Goal: Information Seeking & Learning: Learn about a topic

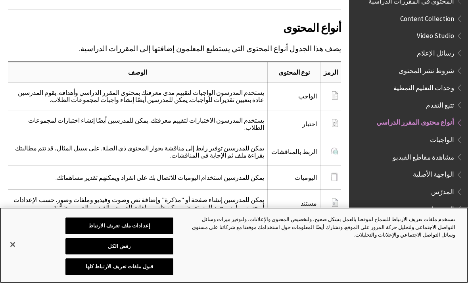
click at [9, 244] on button "إغلاق" at bounding box center [12, 243] width 17 height 17
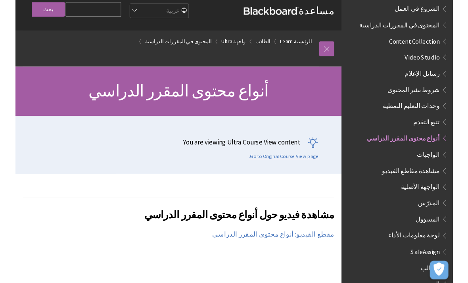
scroll to position [19, 0]
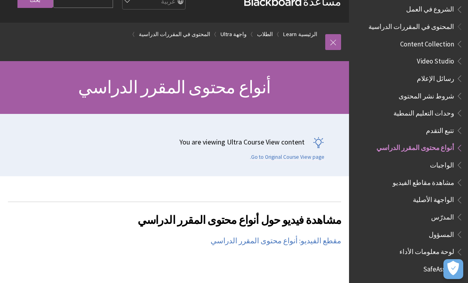
click at [440, 158] on span "الواجبات" at bounding box center [414, 164] width 98 height 13
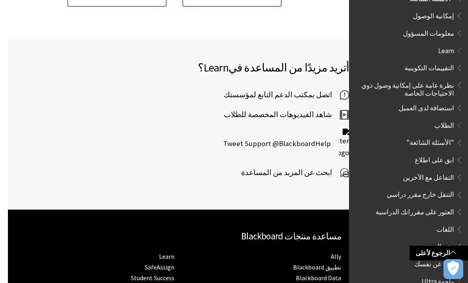
scroll to position [454, 0]
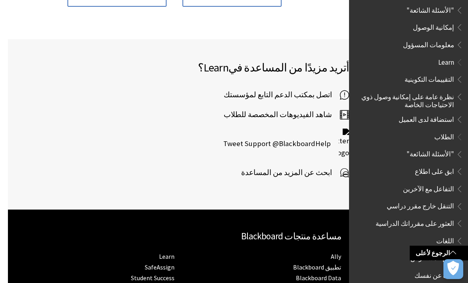
click at [442, 130] on span "الطلاب" at bounding box center [444, 135] width 20 height 11
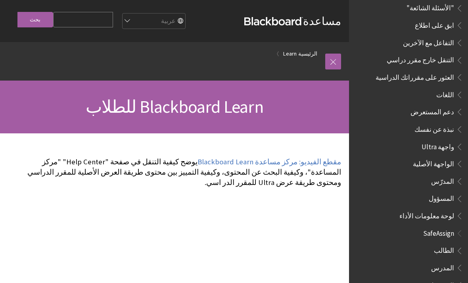
scroll to position [599, 0]
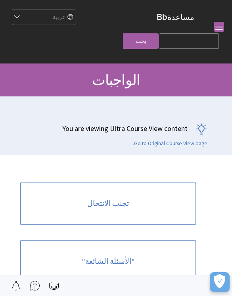
scroll to position [698, 0]
